Goal: Task Accomplishment & Management: Complete application form

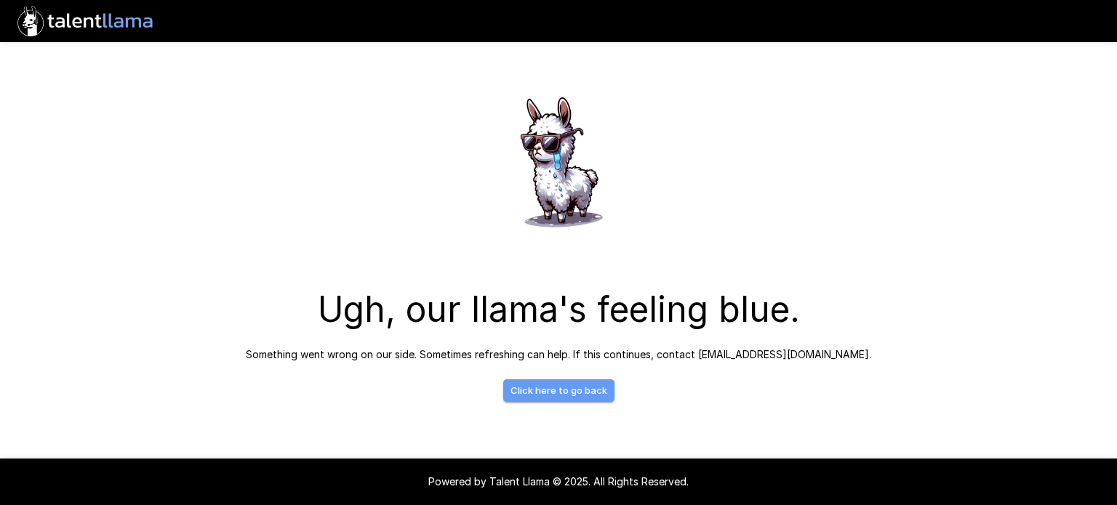
click at [567, 393] on link "Click here to go back" at bounding box center [558, 391] width 111 height 23
click at [697, 89] on div "Ugh, our llama's feeling blue. Something went wrong on our side. Sometimes refr…" at bounding box center [559, 225] width 838 height 356
click at [567, 393] on link "Click here to go back" at bounding box center [558, 391] width 111 height 23
click at [261, 180] on div "Ugh, our llama's feeling blue. Something went wrong on our side. Sometimes refr…" at bounding box center [559, 225] width 838 height 356
click at [540, 386] on link "Click here to go back" at bounding box center [558, 391] width 111 height 23
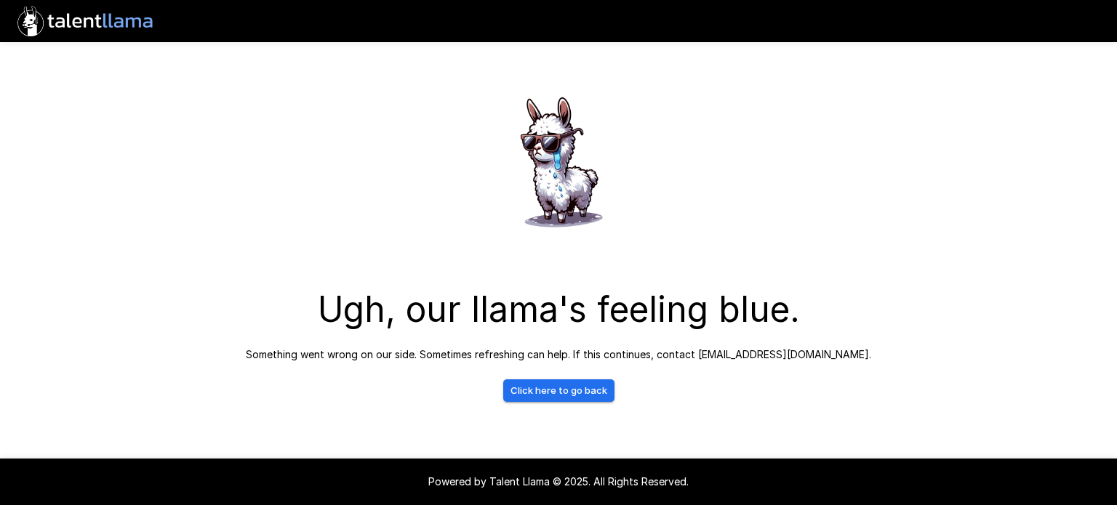
click at [540, 386] on link "Click here to go back" at bounding box center [558, 391] width 111 height 23
